Goal: Task Accomplishment & Management: Use online tool/utility

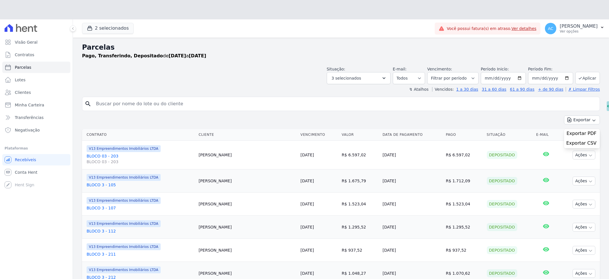
select select
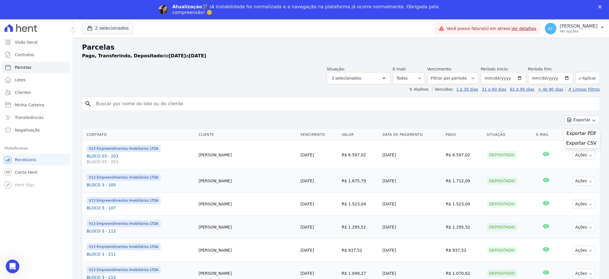
scroll to position [228, 0]
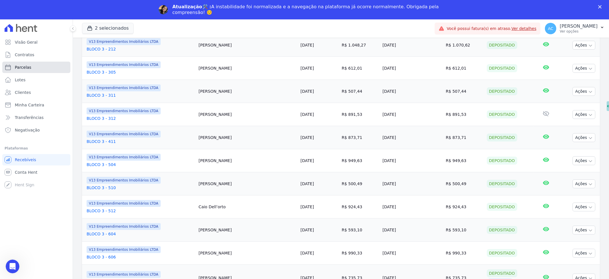
click at [23, 68] on span "Parcelas" at bounding box center [23, 67] width 17 height 6
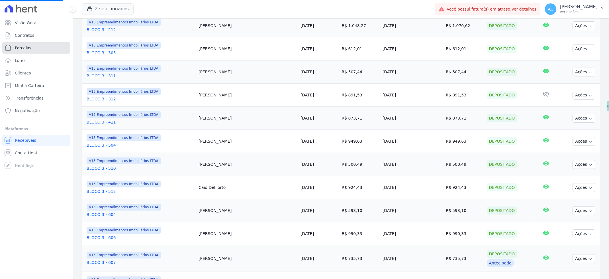
scroll to position [0, 0]
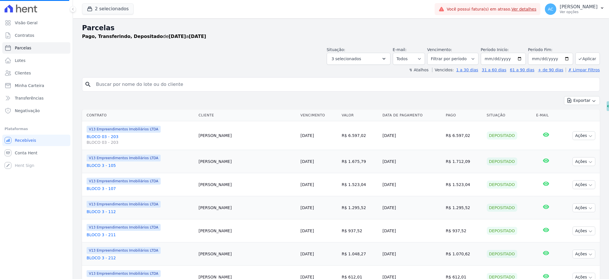
select select
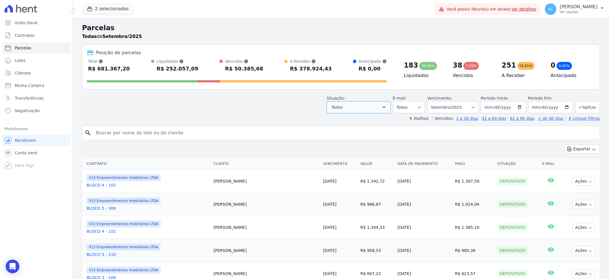
click at [385, 107] on icon "button" at bounding box center [384, 107] width 6 height 6
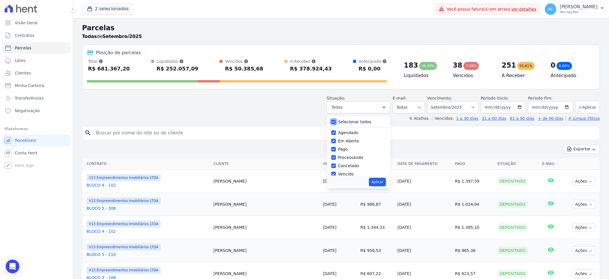
click at [336, 122] on input "Selecionar todos" at bounding box center [333, 121] width 5 height 5
checkbox input "false"
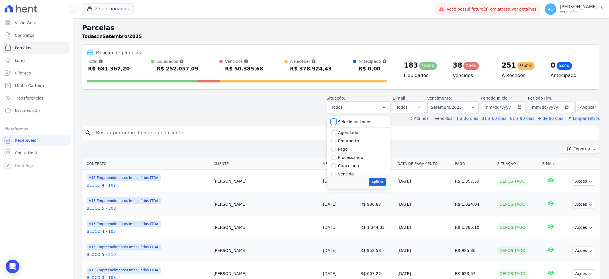
checkbox input "false"
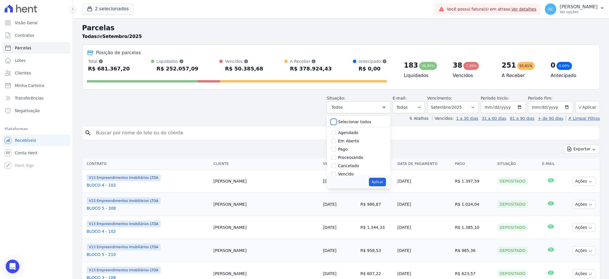
checkbox input "false"
click at [336, 150] on input "Pago" at bounding box center [333, 149] width 5 height 5
checkbox input "true"
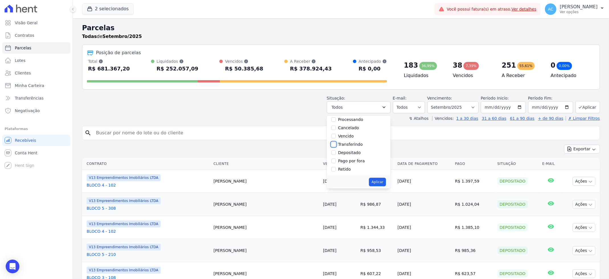
click at [336, 144] on input "Transferindo" at bounding box center [333, 144] width 5 height 5
checkbox input "true"
drag, startPoint x: 337, startPoint y: 151, endPoint x: 351, endPoint y: 161, distance: 17.3
click at [336, 152] on input "Depositado" at bounding box center [333, 152] width 5 height 5
checkbox input "true"
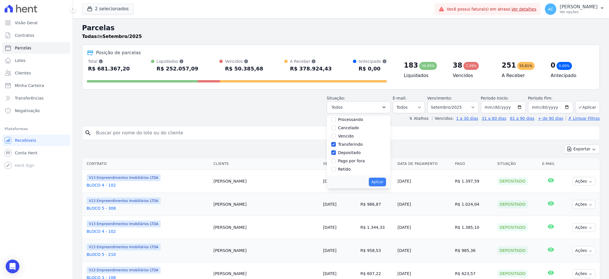
click at [381, 181] on button "Aplicar" at bounding box center [377, 181] width 17 height 9
select select "paid"
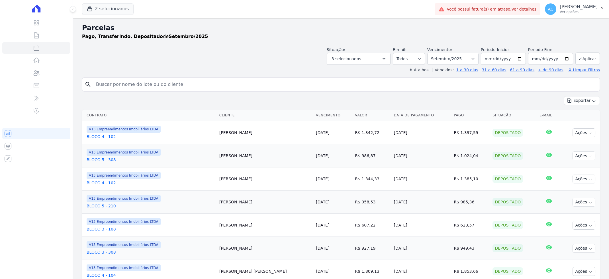
select select
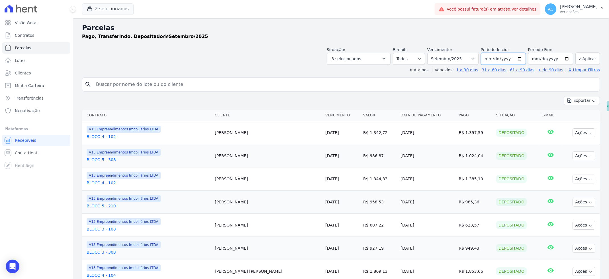
click at [486, 56] on input "[DATE]" at bounding box center [503, 59] width 45 height 12
type input "[DATE]"
click at [585, 59] on button "Aplicar" at bounding box center [588, 58] width 25 height 12
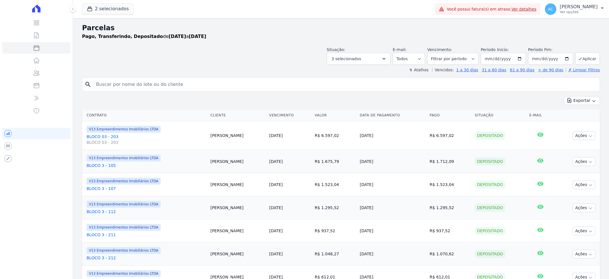
select select
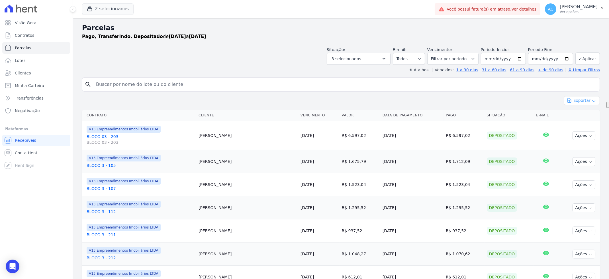
click at [586, 103] on button "Exportar" at bounding box center [582, 100] width 36 height 9
click at [571, 125] on span "Exportar CSV" at bounding box center [581, 124] width 30 height 6
